Goal: Information Seeking & Learning: Compare options

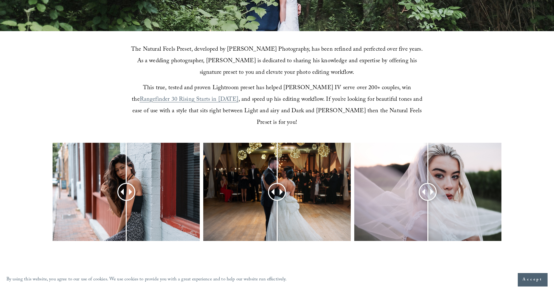
scroll to position [201, 0]
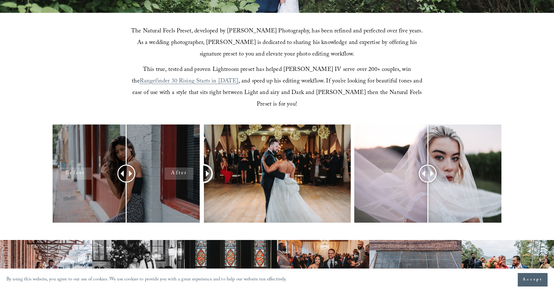
drag, startPoint x: 279, startPoint y: 163, endPoint x: 186, endPoint y: 130, distance: 98.6
click at [186, 130] on div at bounding box center [277, 181] width 554 height 115
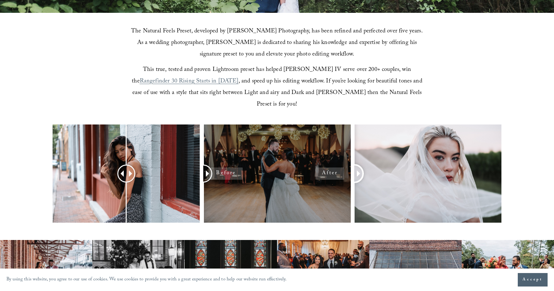
drag, startPoint x: 427, startPoint y: 160, endPoint x: 331, endPoint y: 135, distance: 98.7
click at [331, 135] on div at bounding box center [277, 181] width 554 height 115
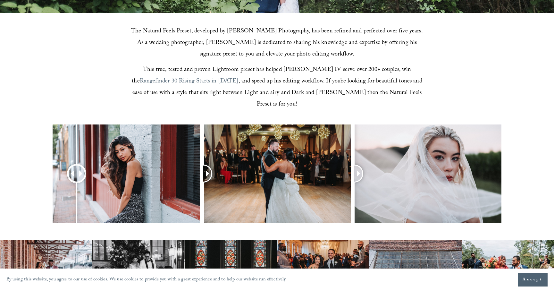
drag, startPoint x: 126, startPoint y: 159, endPoint x: 77, endPoint y: 165, distance: 49.7
click at [77, 165] on div at bounding box center [77, 173] width 16 height 16
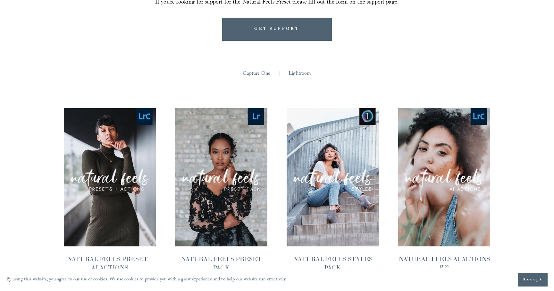
scroll to position [582, 0]
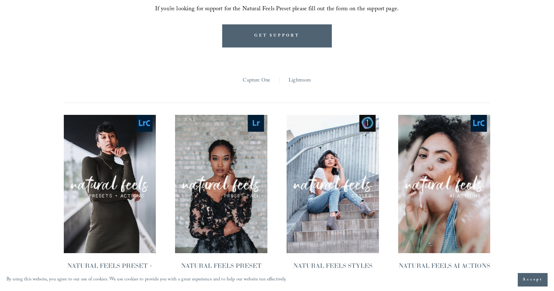
click at [100, 161] on span "Quick View" at bounding box center [110, 170] width 40 height 18
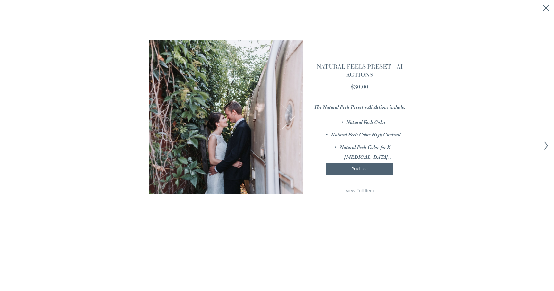
click at [355, 192] on span "View Full Item" at bounding box center [360, 190] width 28 height 5
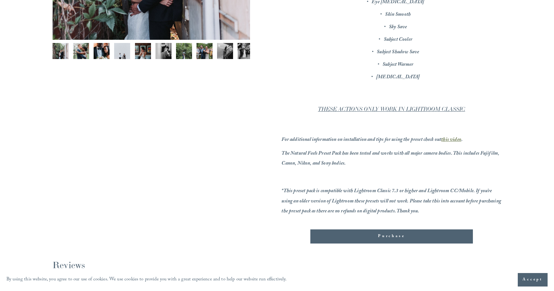
scroll to position [199, 0]
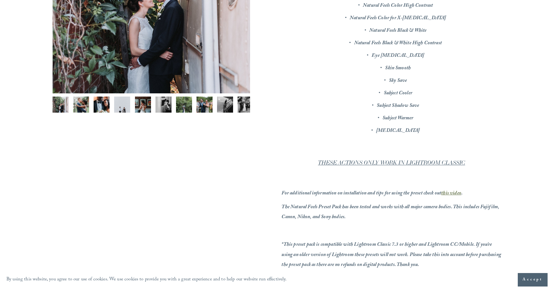
click at [188, 105] on img "Image 7 of 12" at bounding box center [184, 104] width 16 height 16
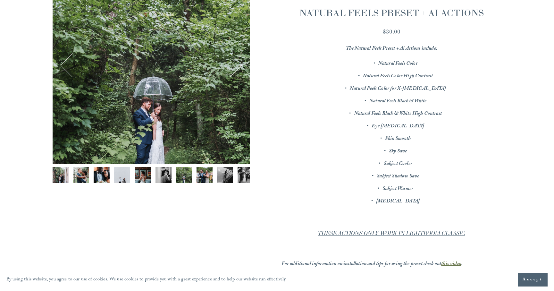
scroll to position [121, 0]
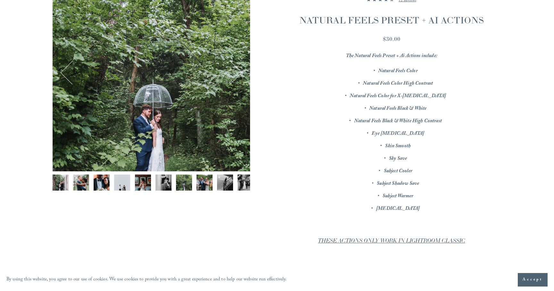
click at [194, 183] on div "Gallery thumbnails" at bounding box center [151, 183] width 197 height 19
click at [204, 183] on img "Image 8 of 12" at bounding box center [204, 182] width 16 height 16
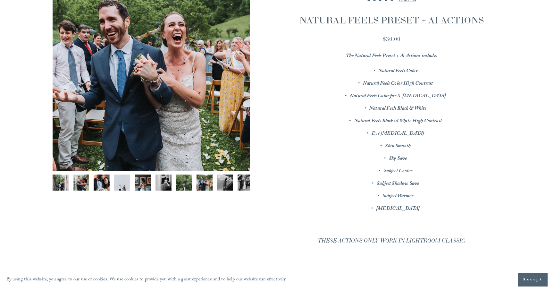
click at [222, 182] on img "Image 9 of 12" at bounding box center [225, 182] width 16 height 16
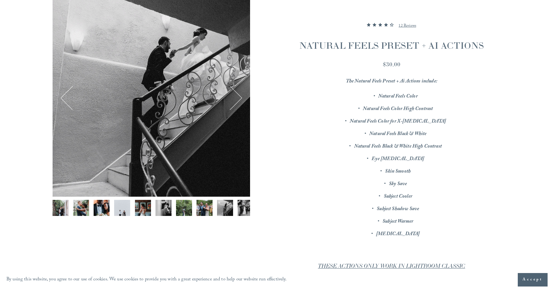
scroll to position [93, 0]
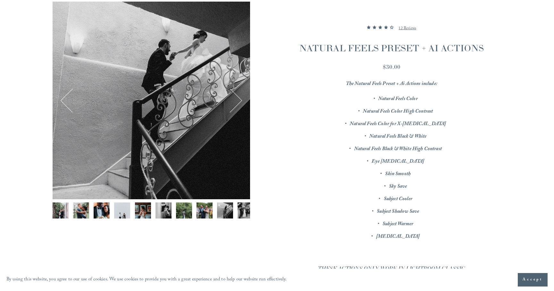
click at [243, 206] on img "Image 10 of 12" at bounding box center [246, 210] width 16 height 16
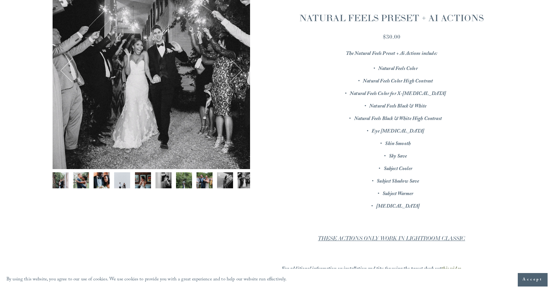
scroll to position [133, 0]
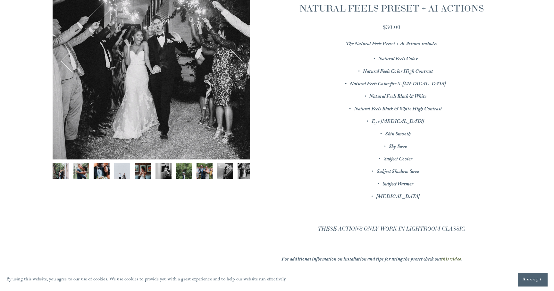
click at [184, 171] on img "Image 7 of 12" at bounding box center [184, 171] width 16 height 16
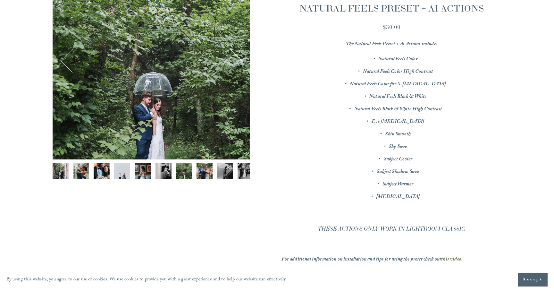
click at [205, 170] on img "Image 8 of 12" at bounding box center [204, 171] width 16 height 16
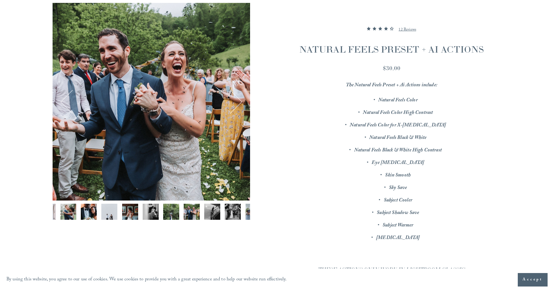
scroll to position [93, 0]
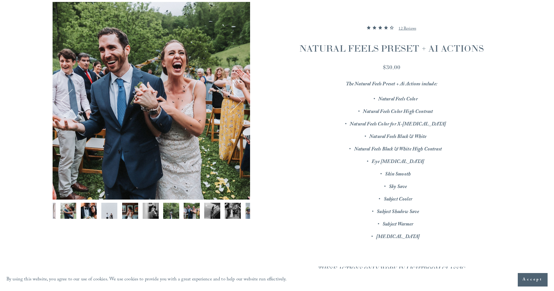
click at [193, 208] on img "Image 8 of 12" at bounding box center [192, 211] width 16 height 16
click at [214, 210] on img "Image 9 of 12" at bounding box center [212, 211] width 16 height 16
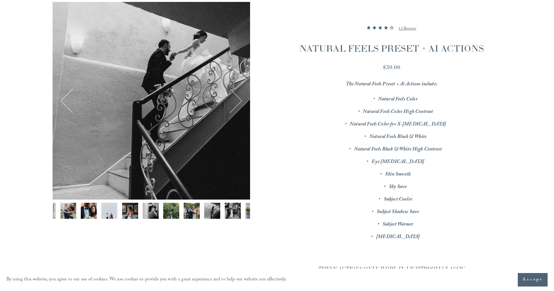
scroll to position [0, 13]
click at [80, 208] on div "Gallery thumbnails" at bounding box center [151, 212] width 197 height 19
click at [94, 212] on img "Image 3 of 12" at bounding box center [89, 210] width 16 height 16
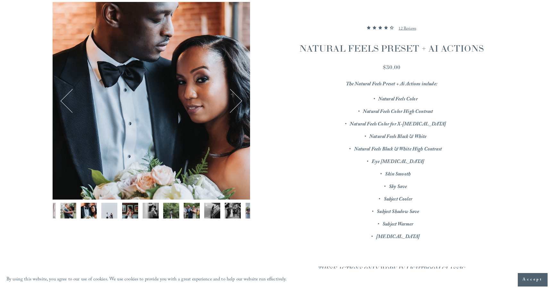
click at [62, 212] on img "Image 2 of 12" at bounding box center [68, 210] width 16 height 16
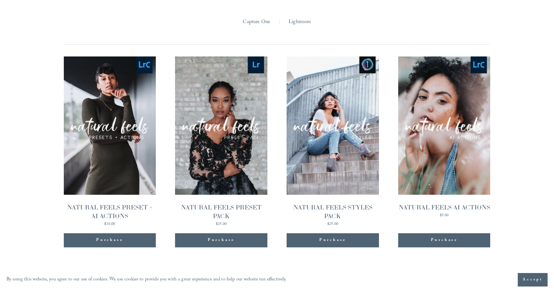
scroll to position [652, 0]
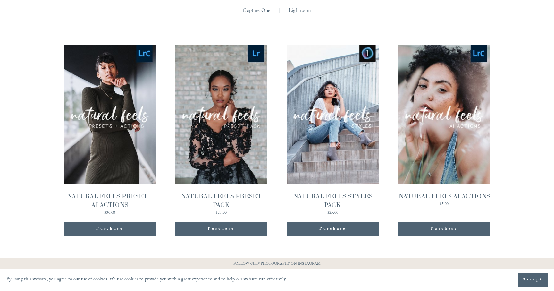
click at [423, 137] on link "Quick View NATURAL FEELS AI ACTIONS $5.00" at bounding box center [444, 130] width 92 height 170
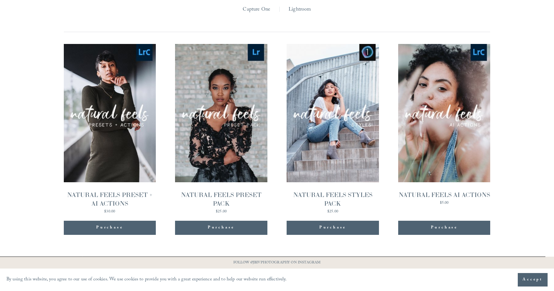
scroll to position [657, 0]
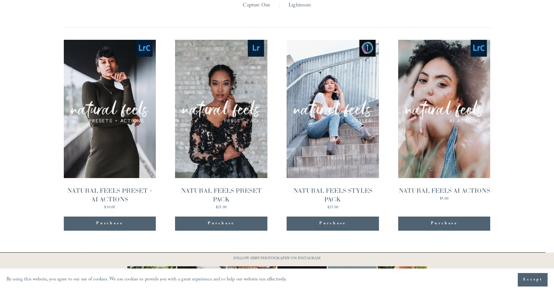
click at [190, 158] on link "Quick View NATURAL FEELS PRESET PACK $25.00" at bounding box center [221, 125] width 92 height 170
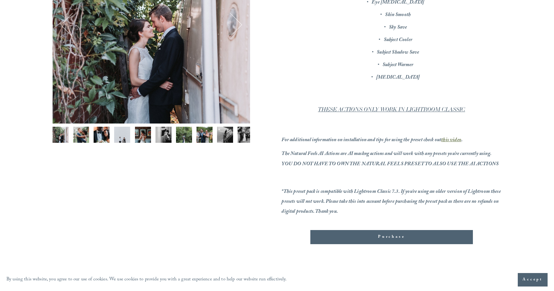
scroll to position [179, 0]
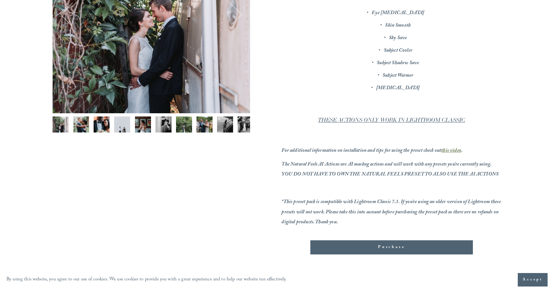
click at [210, 122] on img "Image 8 of 12" at bounding box center [204, 124] width 16 height 16
